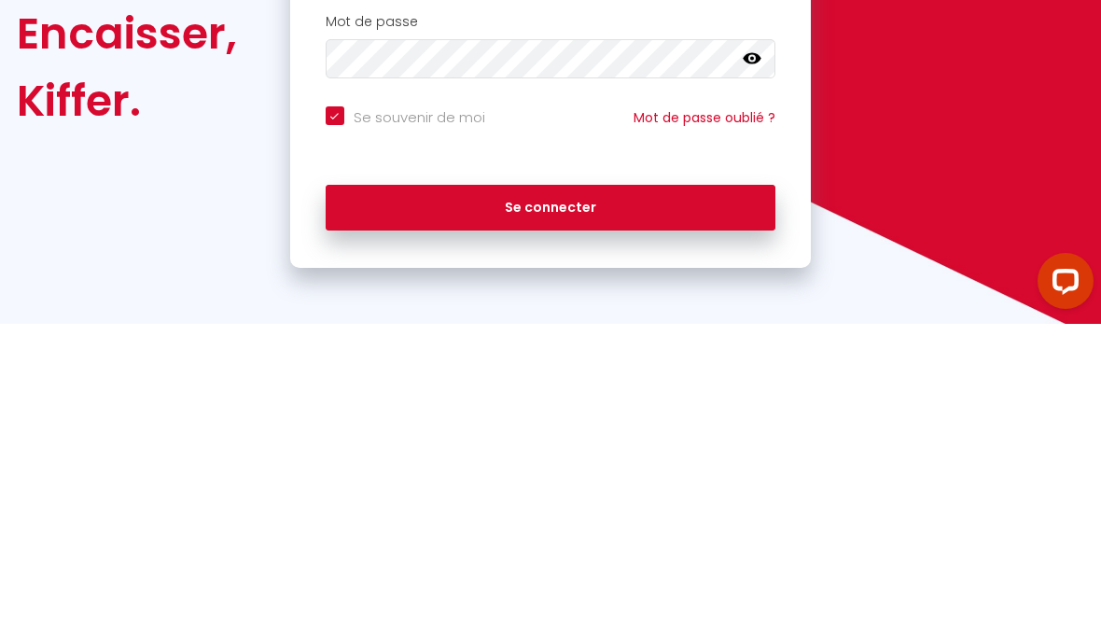
type input "s"
checkbox input "true"
type input "se"
checkbox input "true"
type input "ser"
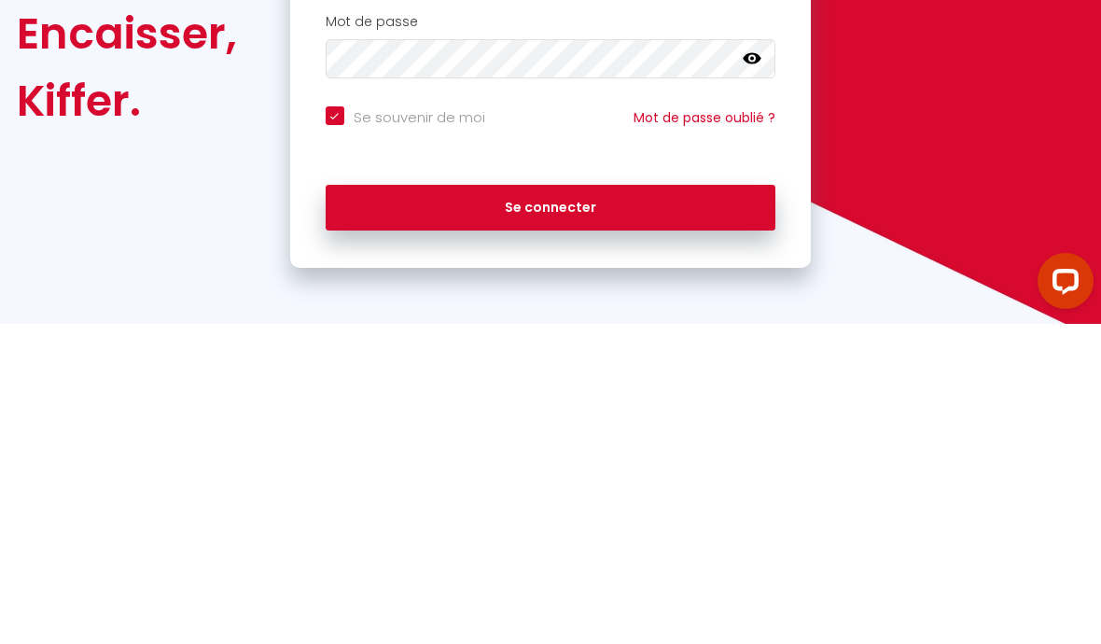
checkbox input "true"
type input "serg"
checkbox input "true"
type input "[PERSON_NAME]"
checkbox input "true"
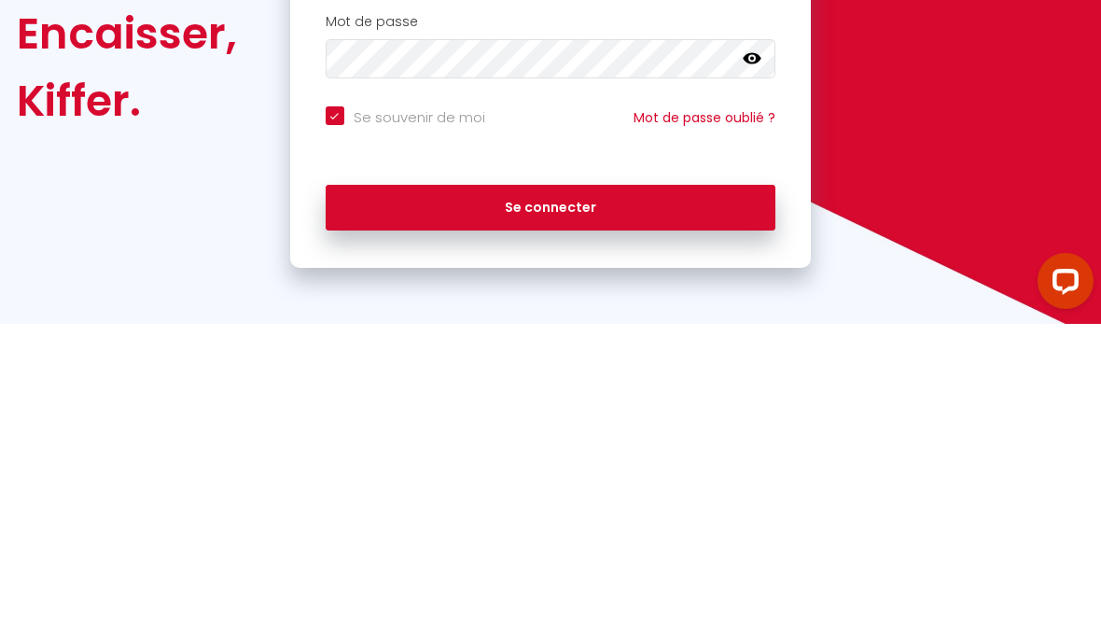
type input "[PERSON_NAME]."
checkbox input "true"
type input "[PERSON_NAME].b"
checkbox input "true"
type input "[DOMAIN_NAME]"
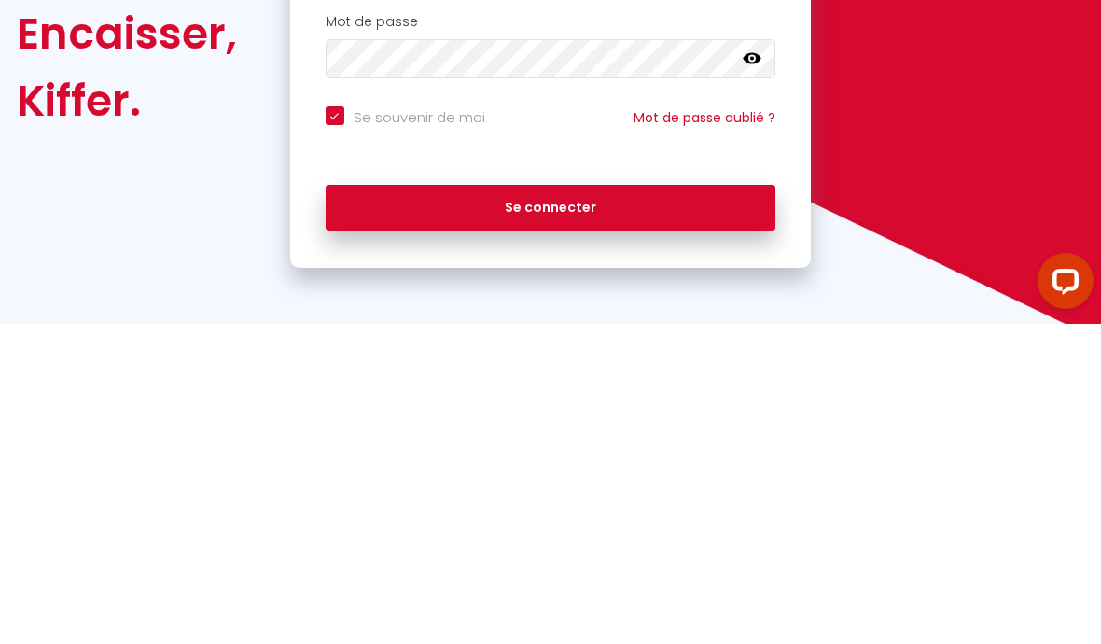
checkbox input "true"
type input "[PERSON_NAME].bru"
checkbox input "true"
type input "[PERSON_NAME].[PERSON_NAME]"
checkbox input "true"
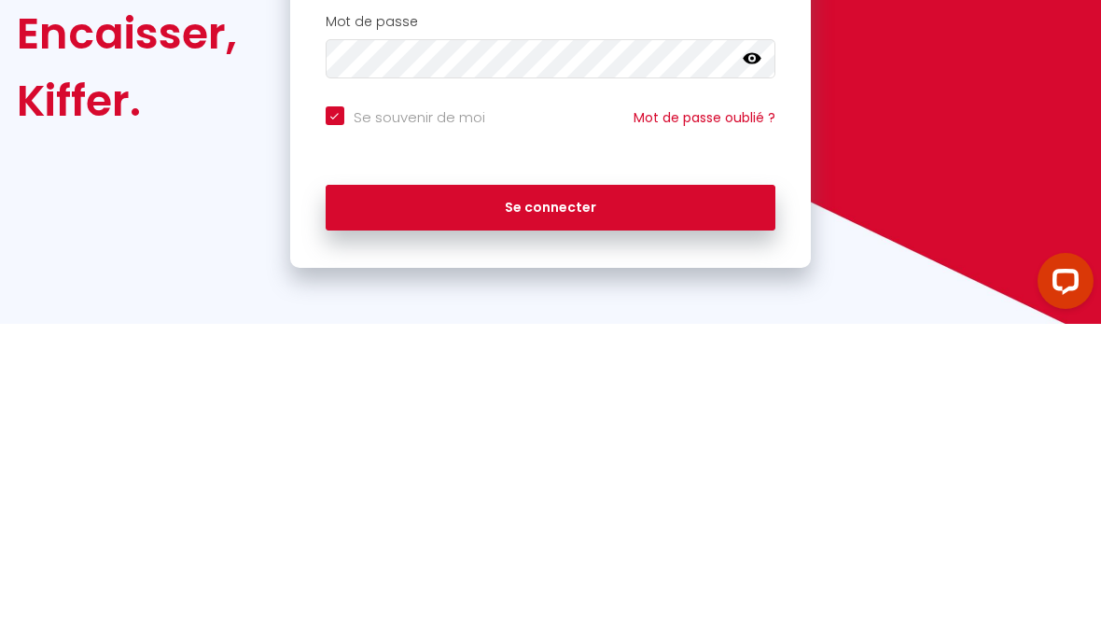
type input "[PERSON_NAME].[PERSON_NAME]"
checkbox input "true"
type input "[PERSON_NAME].[PERSON_NAME]@"
checkbox input "true"
type input "[PERSON_NAME].[PERSON_NAME]@g"
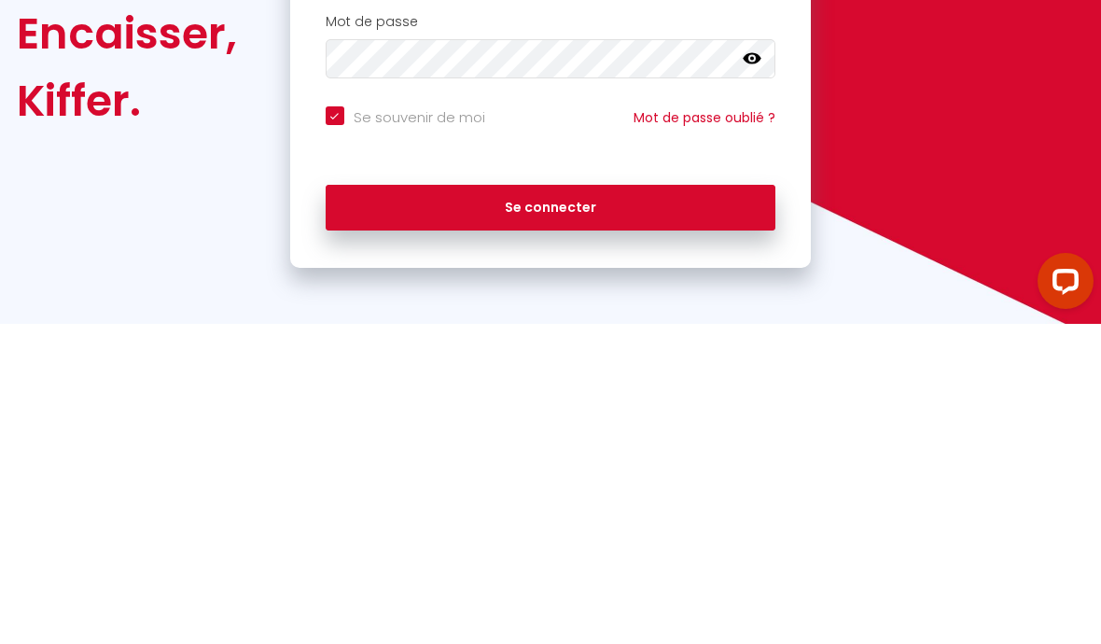
checkbox input "true"
type input "serge.[PERSON_NAME]@gm"
checkbox input "true"
type input "serge.[PERSON_NAME]@gma"
checkbox input "true"
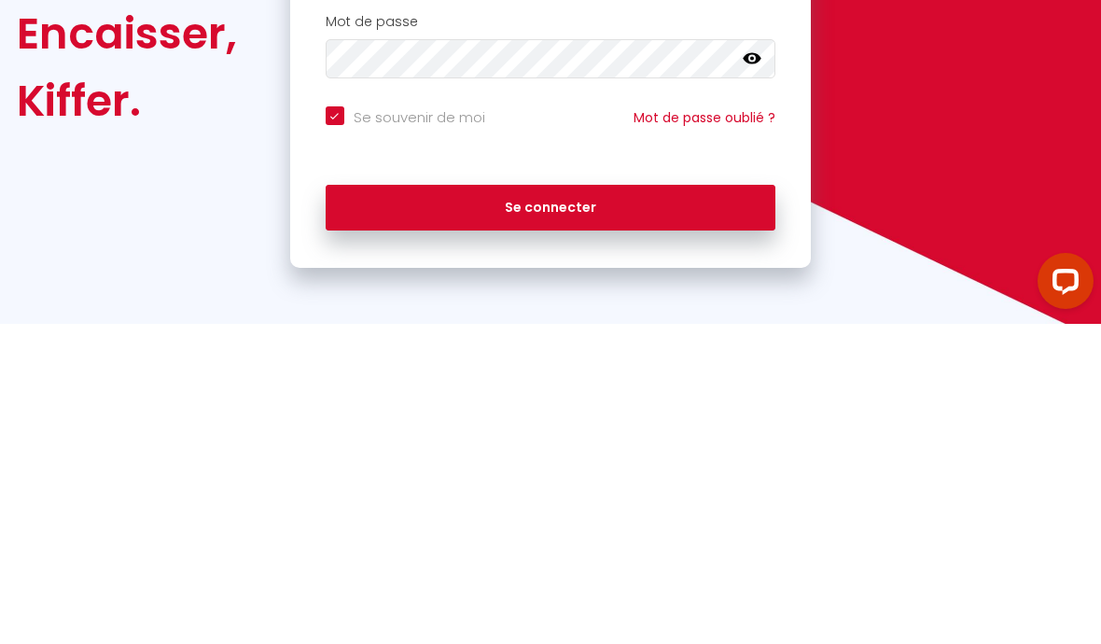
type input "serge.[PERSON_NAME]@gmai"
checkbox input "true"
type input "[EMAIL_ADDRESS][PERSON_NAME]"
checkbox input "true"
type input "[EMAIL_ADDRESS][PERSON_NAME]."
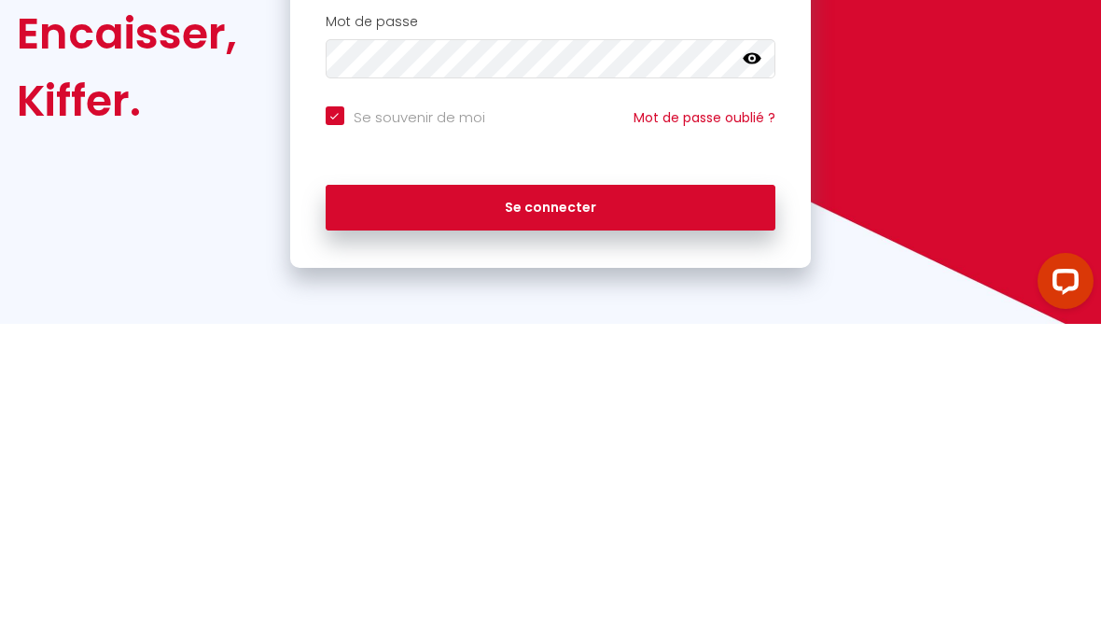
checkbox input "true"
type input "serge.[PERSON_NAME]@gmail.f"
checkbox input "true"
type input "[EMAIL_ADDRESS][PERSON_NAME][DOMAIN_NAME]"
checkbox input "true"
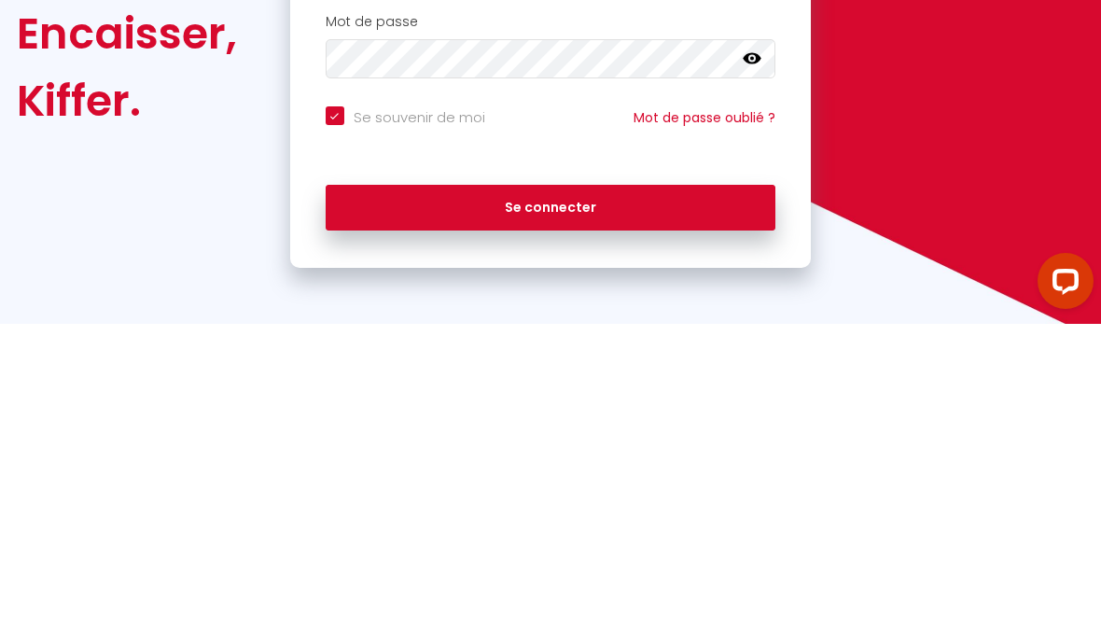
type input "serge.[PERSON_NAME]@gmail.f"
checkbox input "true"
type input "[EMAIL_ADDRESS][PERSON_NAME]."
checkbox input "true"
type input "serge.[PERSON_NAME]@gmail.c"
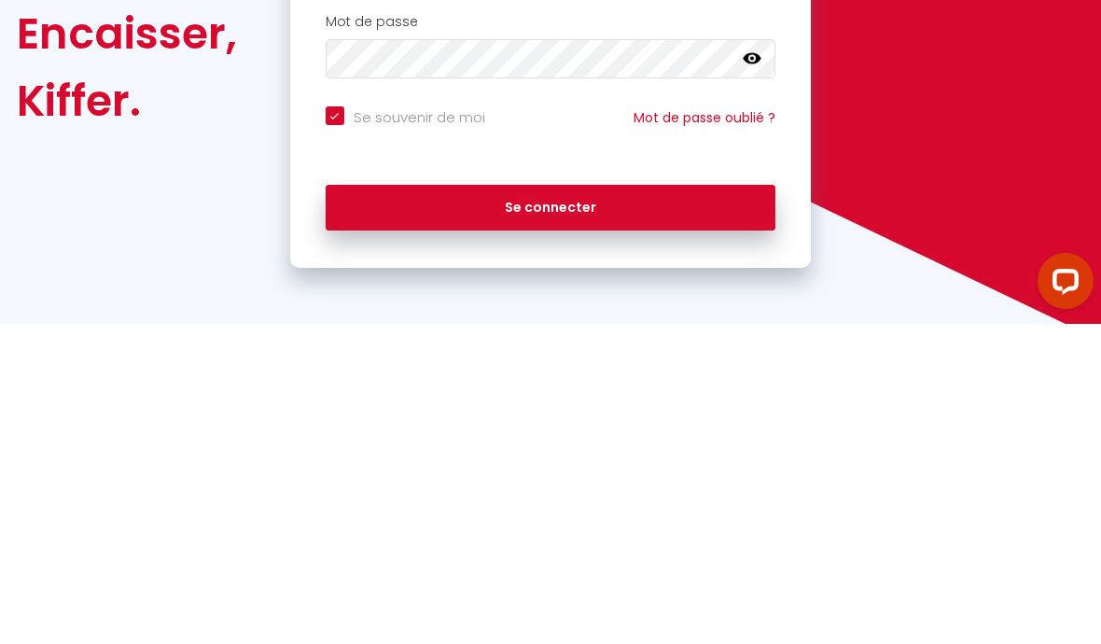
checkbox input "true"
type input "[EMAIL_ADDRESS][PERSON_NAME][DOMAIN_NAME]"
checkbox input "true"
type input "[PERSON_NAME][EMAIL_ADDRESS][PERSON_NAME][DOMAIN_NAME]"
checkbox input "true"
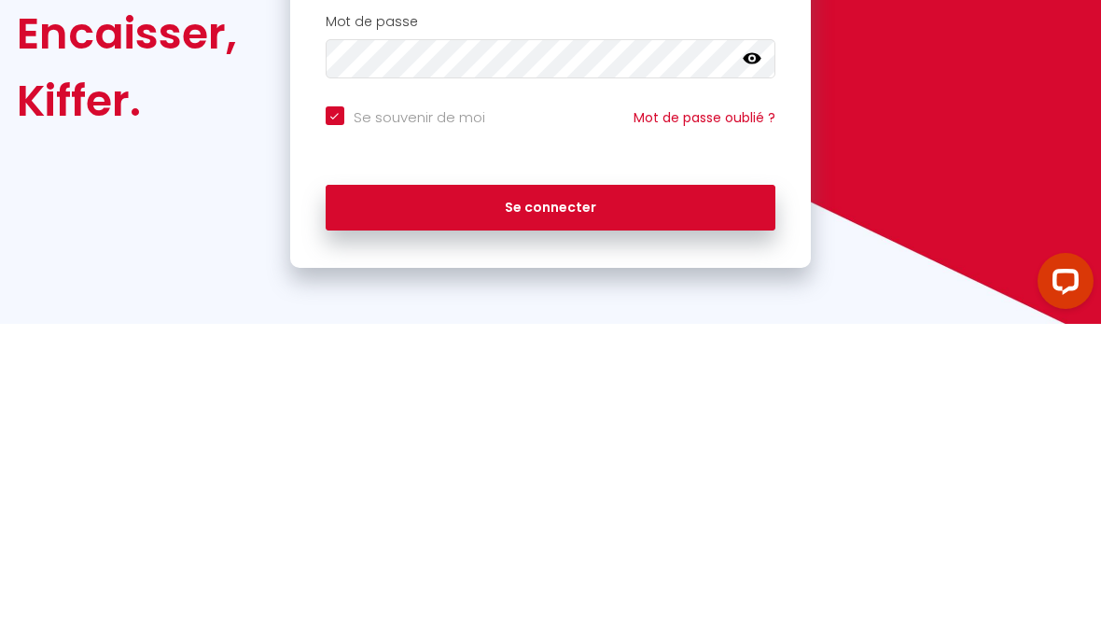
type input "[PERSON_NAME][EMAIL_ADDRESS][PERSON_NAME][DOMAIN_NAME]"
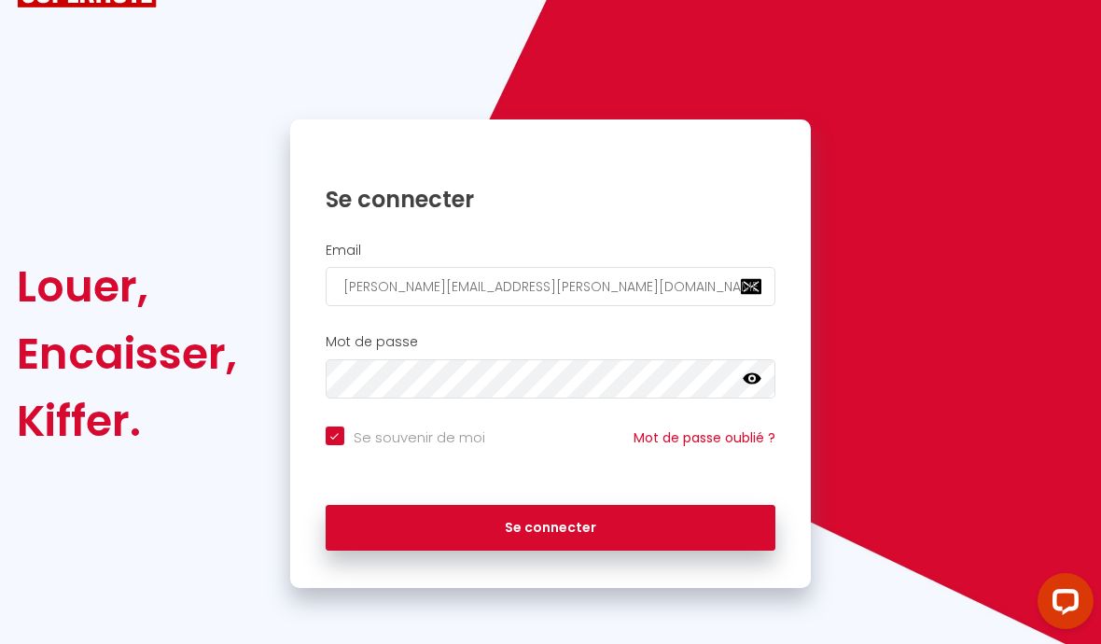
click at [434, 526] on button "Se connecter" at bounding box center [551, 528] width 451 height 47
checkbox input "true"
click at [732, 443] on link "Mot de passe oublié ?" at bounding box center [705, 437] width 142 height 19
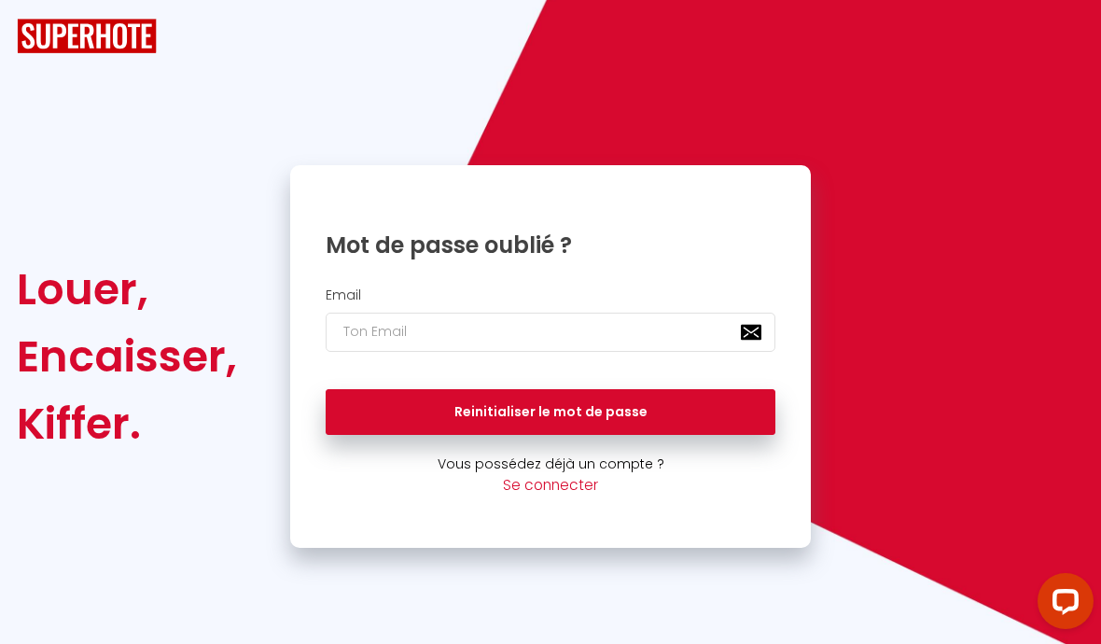
click at [407, 389] on button "Reinitialiser le mot de passe" at bounding box center [551, 412] width 451 height 47
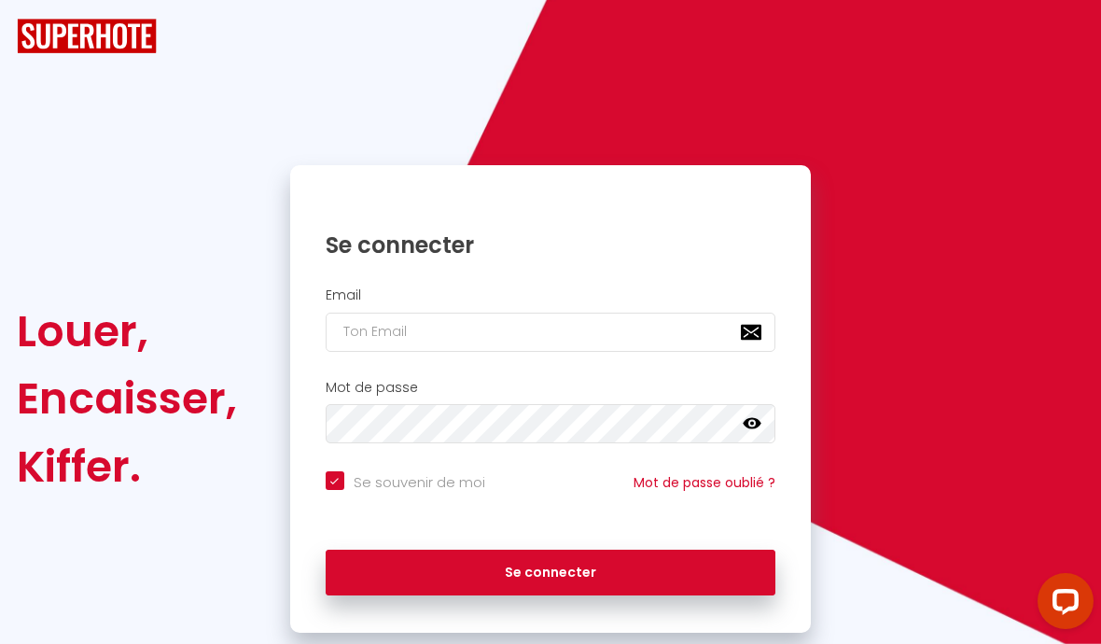
scroll to position [81, 0]
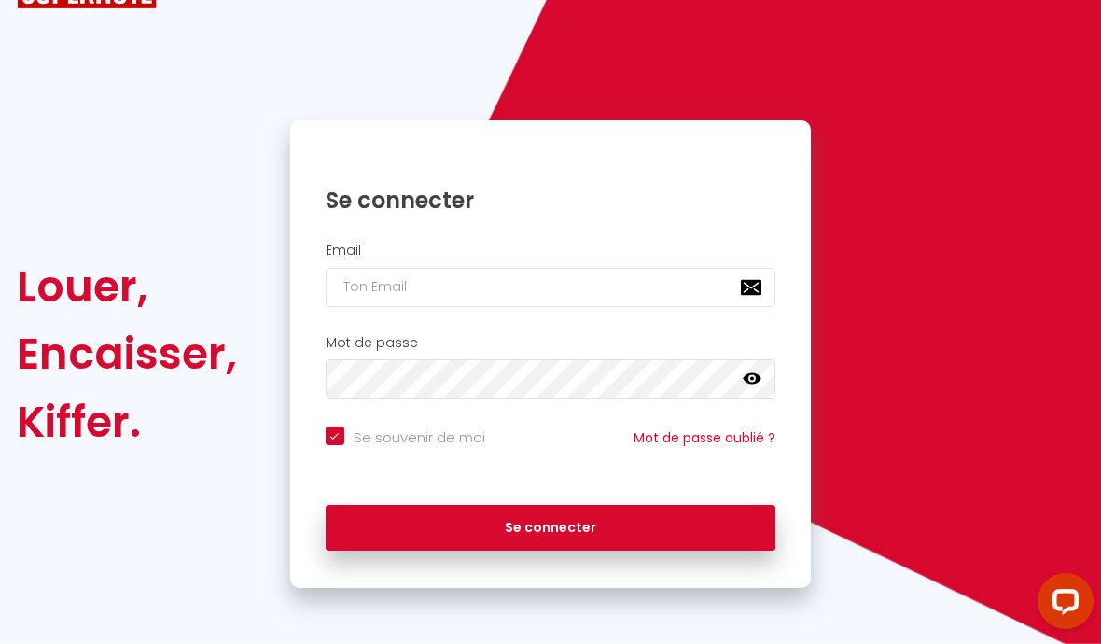
checkbox input "true"
